Goal: Go to known website: Access a specific website the user already knows

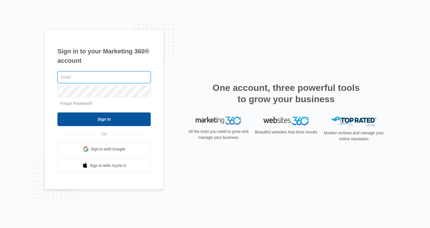
type input "[PERSON_NAME][EMAIL_ADDRESS][PERSON_NAME][DOMAIN_NAME]"
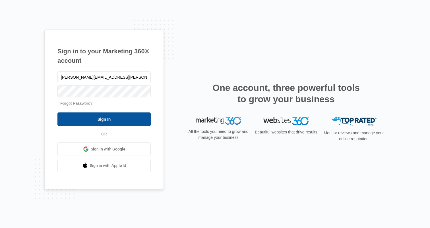
click at [98, 122] on input "Sign In" at bounding box center [103, 120] width 93 height 14
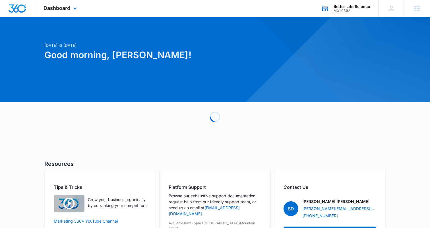
click at [340, 9] on div "M310392" at bounding box center [352, 11] width 36 height 4
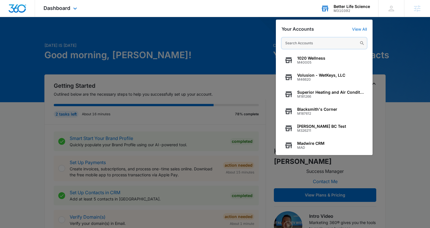
click at [315, 42] on input "text" at bounding box center [324, 43] width 85 height 11
paste input "M325348"
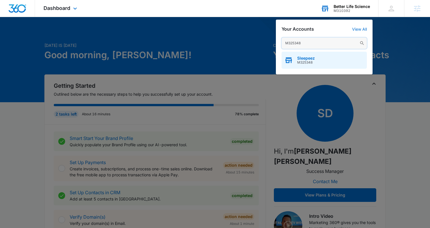
type input "M325348"
click at [307, 61] on span "M325348" at bounding box center [306, 63] width 18 height 4
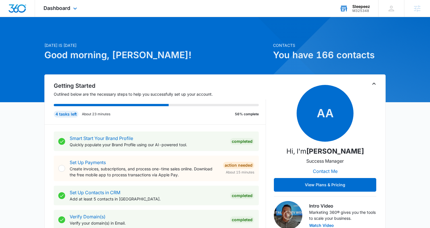
click at [71, 11] on div "Dashboard Apps Reputation Websites Forms CRM Email Social Shop Content Ads Inte…" at bounding box center [61, 8] width 52 height 17
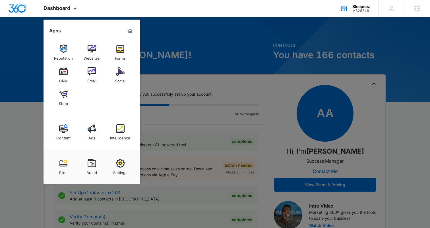
click at [208, 32] on div at bounding box center [215, 114] width 430 height 228
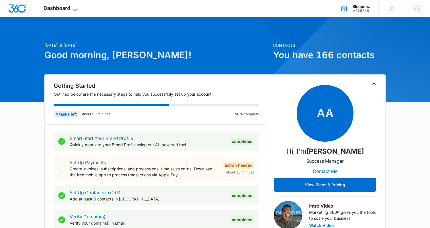
click at [61, 7] on span "Dashboard" at bounding box center [57, 8] width 27 height 6
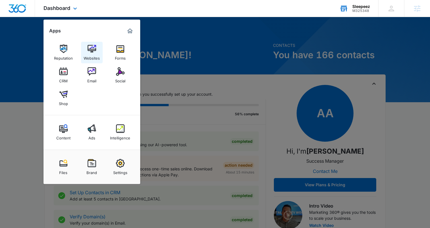
click at [96, 49] on img at bounding box center [92, 49] width 9 height 9
